Goal: Communication & Community: Answer question/provide support

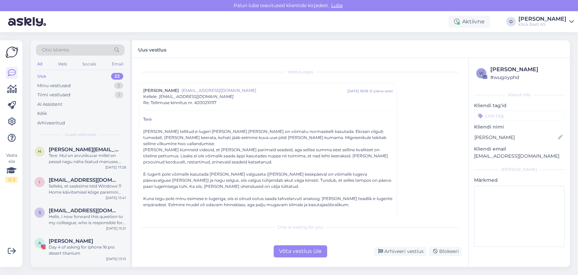
scroll to position [525, 0]
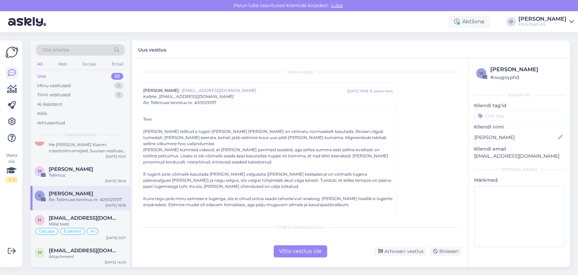
click at [93, 79] on div "Uus 22" at bounding box center [80, 75] width 89 height 9
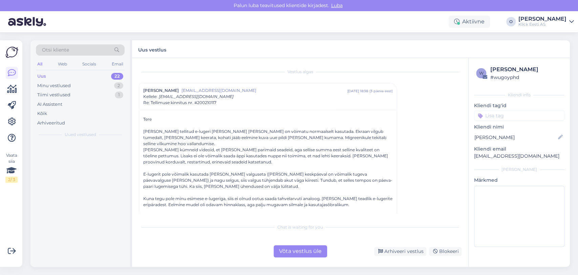
scroll to position [0, 0]
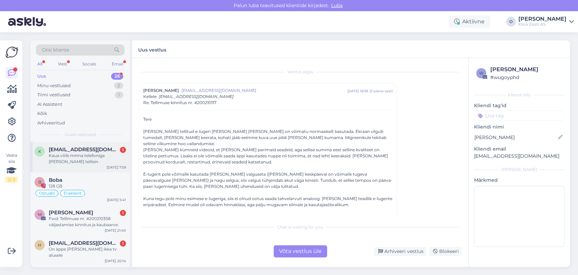
click at [82, 154] on div "Kaua võib minna telefoniga [PERSON_NAME] tellisin" at bounding box center [87, 158] width 77 height 12
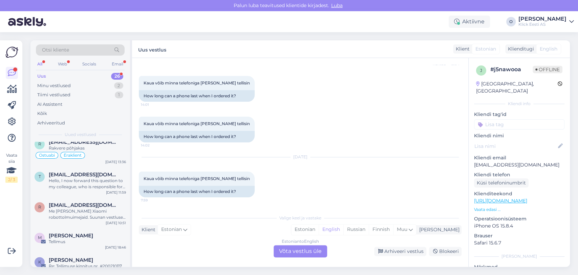
scroll to position [634, 0]
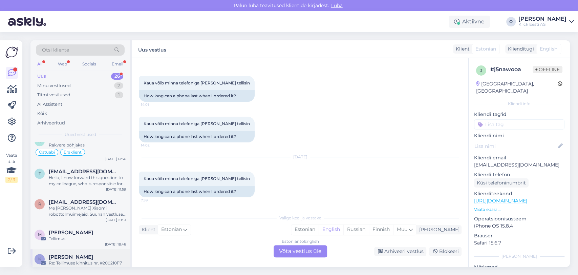
click at [74, 254] on div "[PERSON_NAME]" at bounding box center [87, 257] width 77 height 6
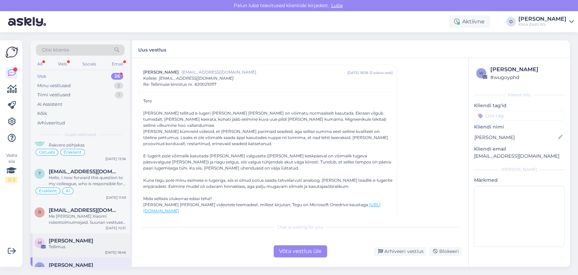
click at [72, 237] on span "[PERSON_NAME]" at bounding box center [71, 240] width 44 height 6
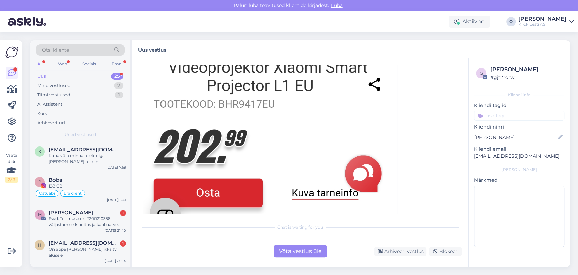
scroll to position [512, 0]
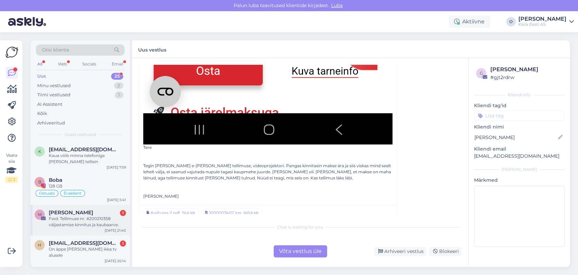
click at [95, 212] on div "[PERSON_NAME] 1" at bounding box center [87, 212] width 77 height 6
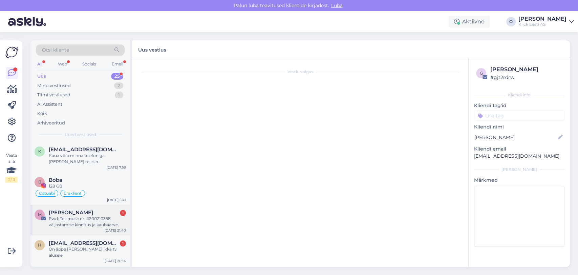
scroll to position [0, 0]
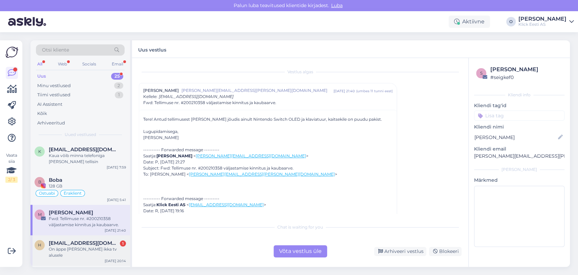
click at [82, 238] on div "h [EMAIL_ADDRESS][DOMAIN_NAME] 1 On äppe [PERSON_NAME] ikka tv alusele [DATE] 2…" at bounding box center [80, 250] width 100 height 30
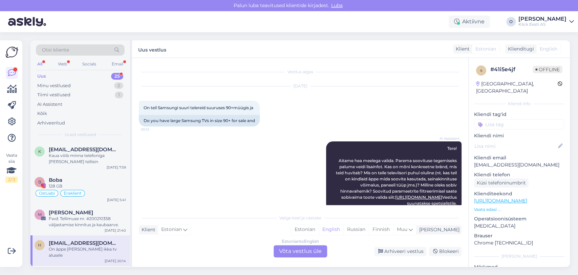
scroll to position [54, 0]
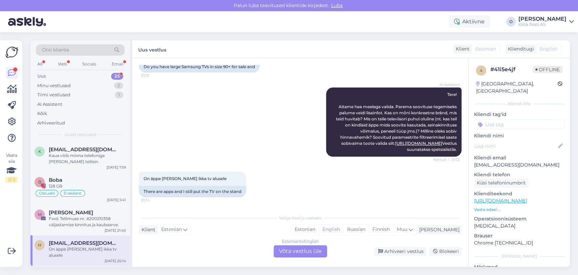
click at [77, 265] on div "K Kati Pikk 1 Küsimus tooli kohta [DATE] 19:17" at bounding box center [80, 277] width 100 height 24
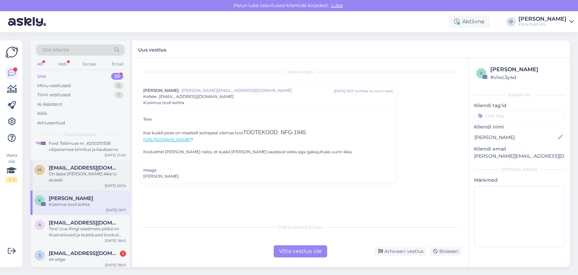
scroll to position [90, 0]
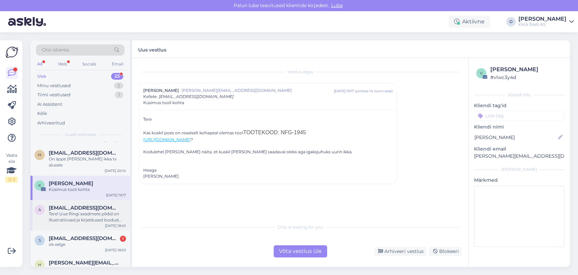
click at [86, 211] on div "Tere! Uue Ringi seadmete pildid on illustratiivsed ja kirjeldused loodud turund…" at bounding box center [87, 217] width 77 height 12
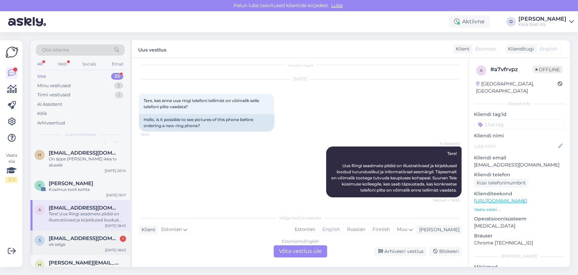
click at [75, 241] on div "ok selge" at bounding box center [87, 244] width 77 height 6
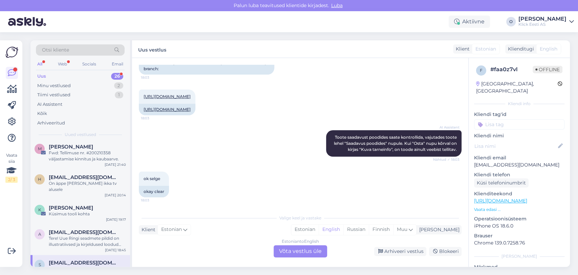
click at [92, 77] on div "Uus 26" at bounding box center [80, 75] width 89 height 9
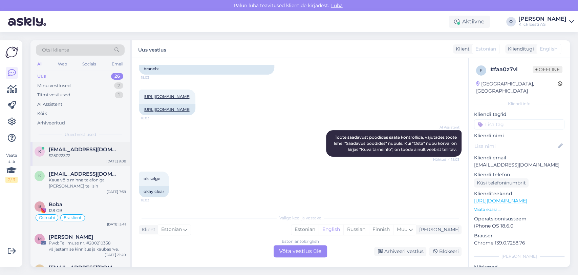
click at [68, 147] on span "[EMAIL_ADDRESS][DOMAIN_NAME]" at bounding box center [84, 149] width 70 height 6
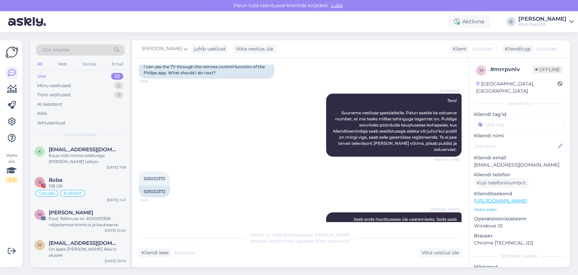
scroll to position [144, 0]
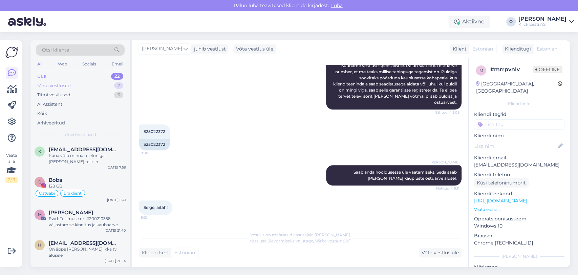
click at [107, 87] on div "Minu vestlused 2" at bounding box center [80, 85] width 89 height 9
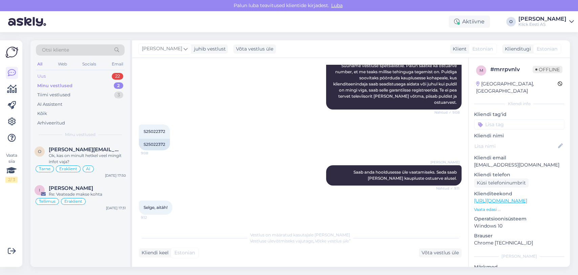
click at [100, 72] on div "Uus 22" at bounding box center [80, 75] width 89 height 9
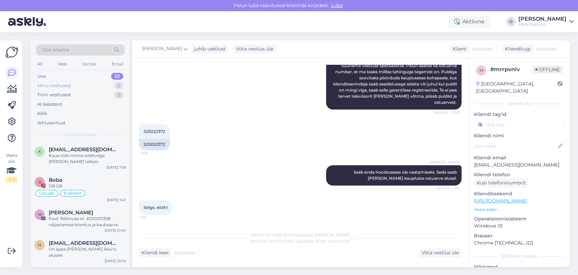
click at [96, 87] on div "Minu vestlused 2" at bounding box center [80, 85] width 89 height 9
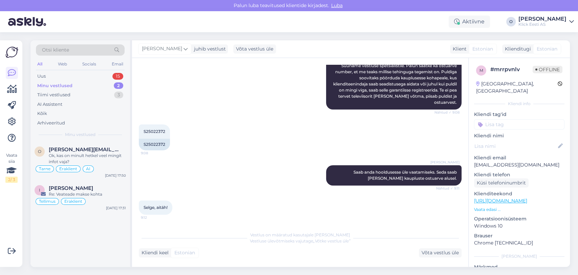
scroll to position [173, 0]
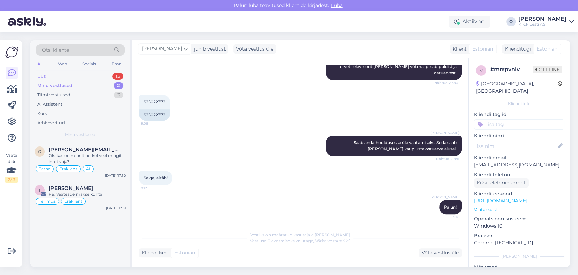
click at [62, 77] on div "Uus 15" at bounding box center [80, 75] width 89 height 9
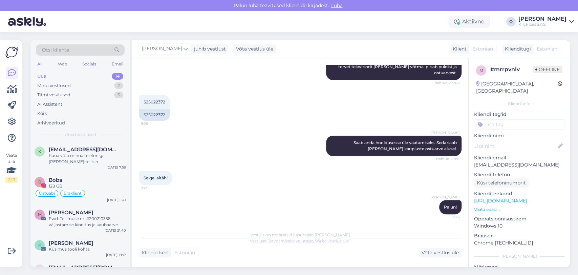
click at [62, 77] on div "Uus 14" at bounding box center [80, 75] width 89 height 9
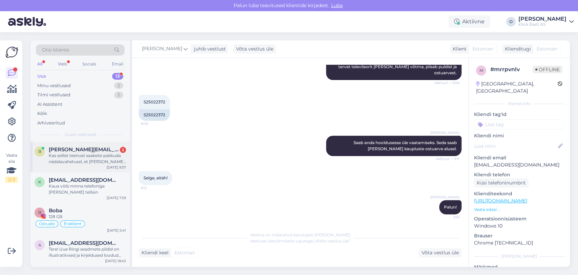
click at [86, 156] on div "Kas sellist teenust saaksite pakkuda nädalavahetusel, et [PERSON_NAME] esmaspäe…" at bounding box center [87, 158] width 77 height 12
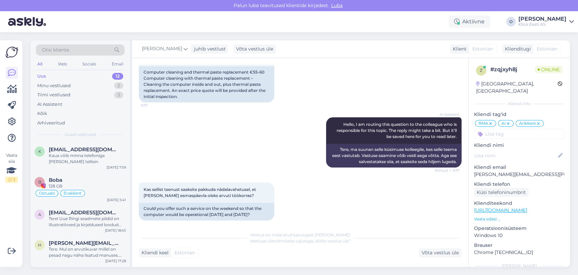
scroll to position [108, 0]
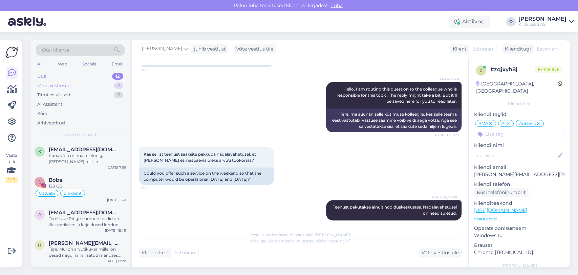
click at [94, 82] on div "Minu vestlused 2" at bounding box center [80, 85] width 89 height 9
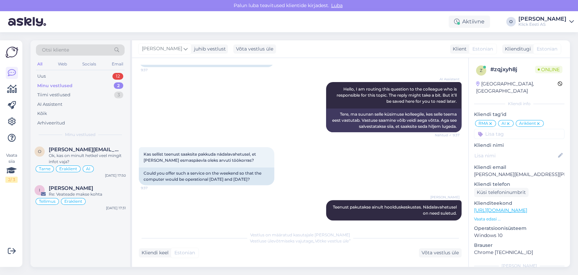
click at [73, 52] on div "Otsi kliente" at bounding box center [80, 49] width 89 height 11
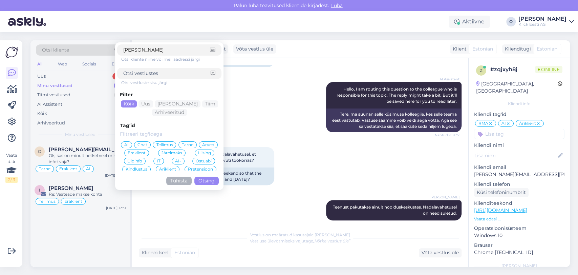
type input "[PERSON_NAME]"
click at [207, 177] on button "Otsing" at bounding box center [206, 180] width 24 height 8
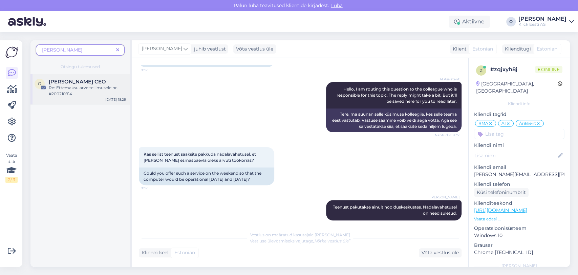
click at [67, 80] on span "[PERSON_NAME] CEO" at bounding box center [77, 82] width 57 height 6
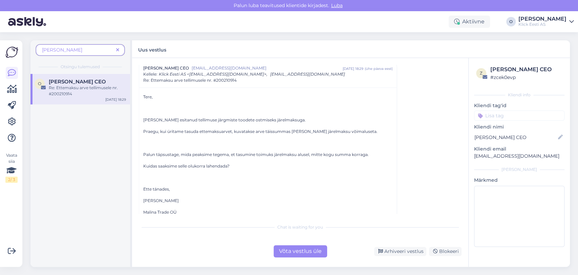
scroll to position [0, 0]
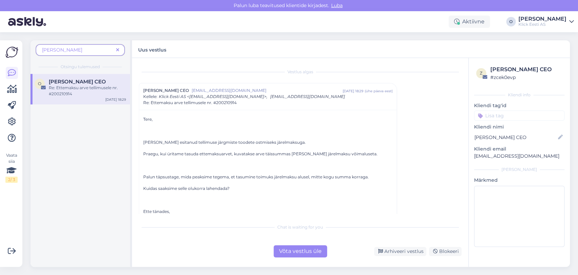
click at [119, 49] on icon at bounding box center [117, 50] width 3 height 5
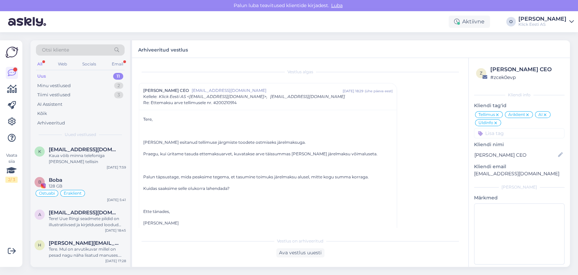
scroll to position [18, 0]
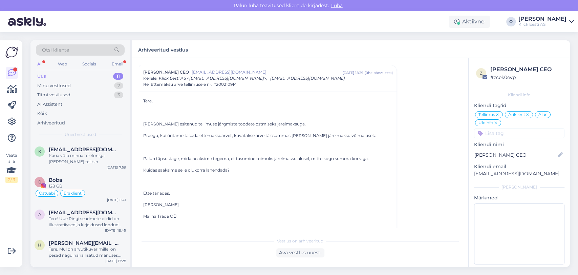
click at [61, 74] on div "Uus 11" at bounding box center [80, 75] width 89 height 9
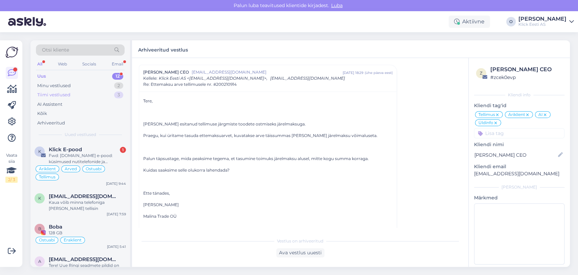
click at [60, 91] on div "Tiimi vestlused 3" at bounding box center [80, 94] width 89 height 9
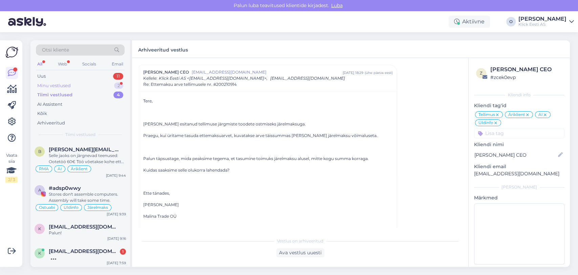
click at [91, 83] on div "Minu vestlused 2" at bounding box center [80, 85] width 89 height 9
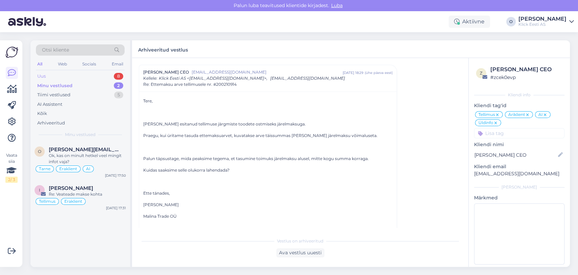
click at [68, 71] on div "Uus 8" at bounding box center [80, 75] width 89 height 9
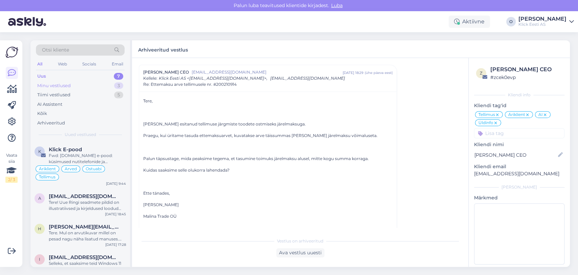
click at [92, 88] on div "Minu vestlused 3" at bounding box center [80, 85] width 89 height 9
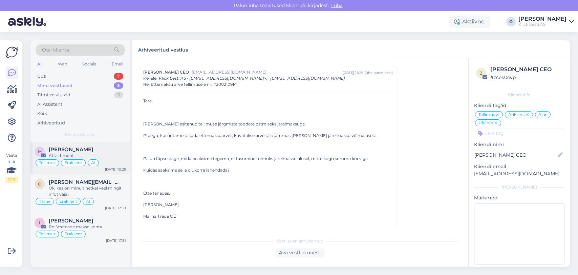
click at [70, 152] on div "Attachment" at bounding box center [87, 155] width 77 height 6
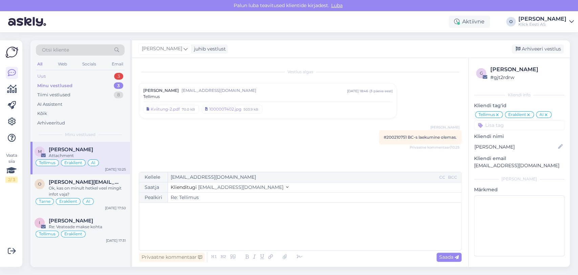
click at [95, 77] on div "Uus 3" at bounding box center [80, 75] width 89 height 9
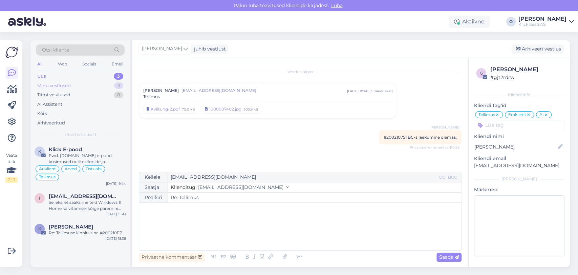
click at [85, 85] on div "Minu vestlused 3" at bounding box center [80, 85] width 89 height 9
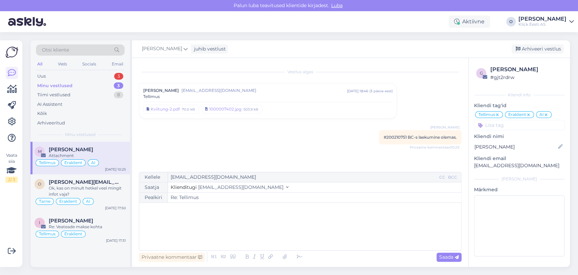
click at [69, 157] on div "Attachment" at bounding box center [87, 155] width 77 height 6
click at [192, 95] on div "Tellimus" at bounding box center [267, 96] width 249 height 6
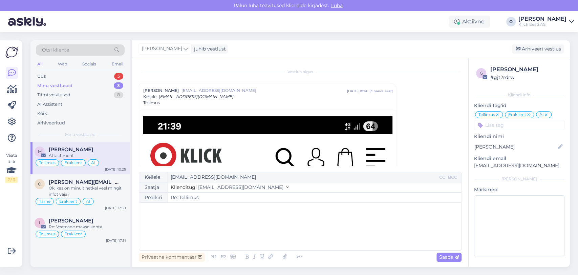
scroll to position [88, 0]
